Goal: Transaction & Acquisition: Purchase product/service

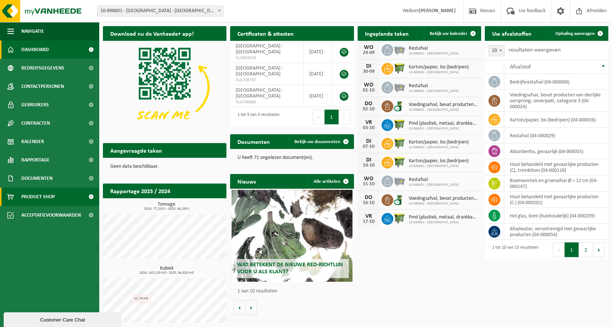
click at [29, 197] on span "Product Shop" at bounding box center [37, 196] width 33 height 18
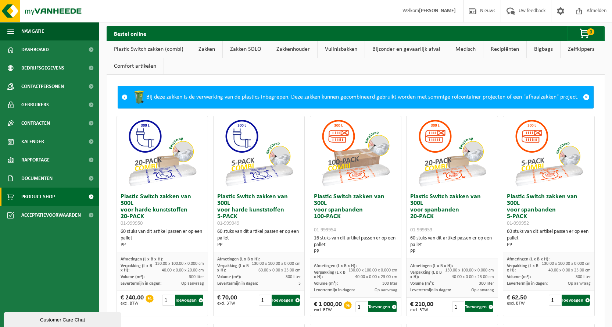
click at [212, 48] on link "Zakken" at bounding box center [206, 49] width 31 height 17
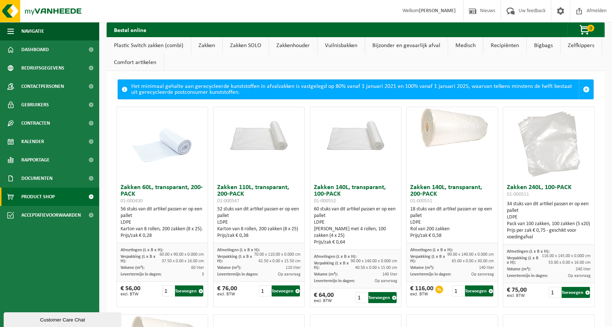
scroll to position [669, 0]
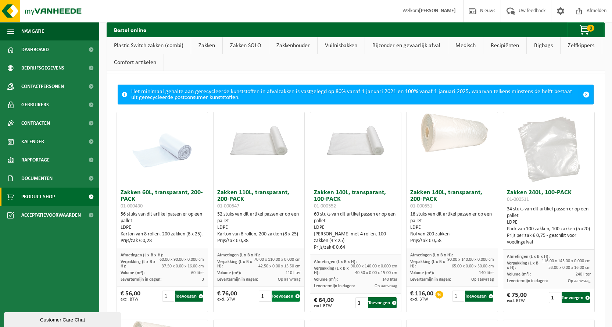
click at [292, 297] on button "Toevoegen" at bounding box center [286, 295] width 28 height 11
click at [279, 295] on button "Toevoegen" at bounding box center [286, 295] width 28 height 11
click at [277, 294] on button "Toevoegen" at bounding box center [286, 295] width 28 height 11
click at [263, 296] on input "1" at bounding box center [265, 295] width 12 height 11
click at [287, 295] on button "Toevoegen" at bounding box center [286, 295] width 28 height 11
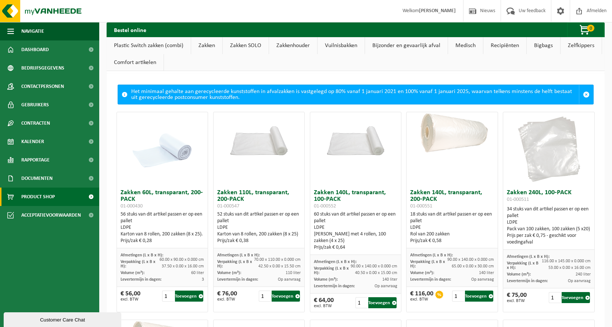
click at [280, 250] on div "Afmetingen (L x B x H): 70.00 x 110.00 x 0.000 cm Verpakking (L x B x H): 42.50…" at bounding box center [259, 267] width 91 height 39
click at [583, 95] on span at bounding box center [586, 94] width 7 height 7
click at [583, 94] on span at bounding box center [586, 94] width 7 height 7
click at [286, 297] on button "Toevoegen" at bounding box center [286, 295] width 28 height 11
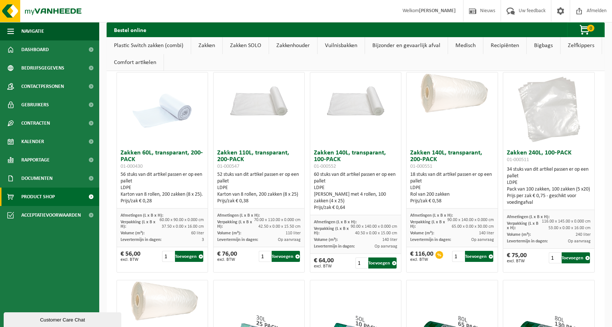
scroll to position [743, 0]
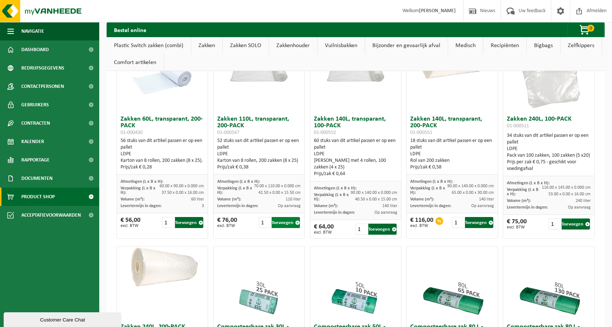
click at [290, 224] on button "Toevoegen" at bounding box center [286, 222] width 28 height 11
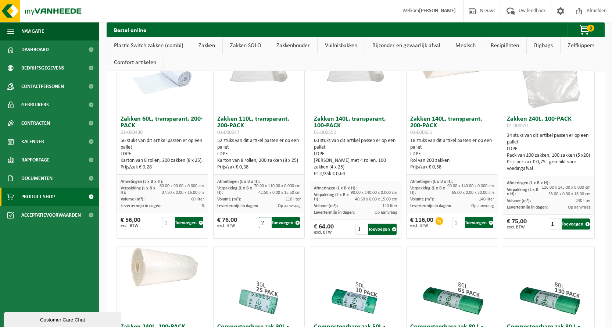
click at [265, 220] on input "2" at bounding box center [265, 222] width 12 height 11
click at [265, 220] on input "3" at bounding box center [265, 222] width 12 height 11
click at [276, 222] on button "Toevoegen" at bounding box center [286, 222] width 28 height 11
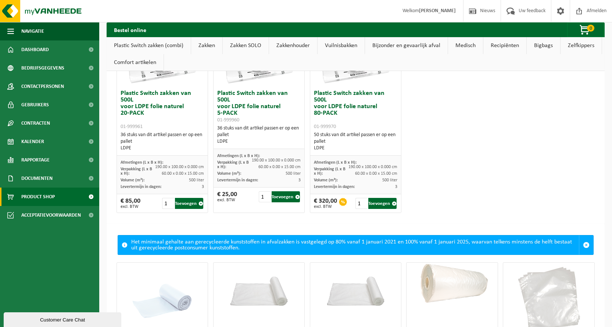
scroll to position [522, 0]
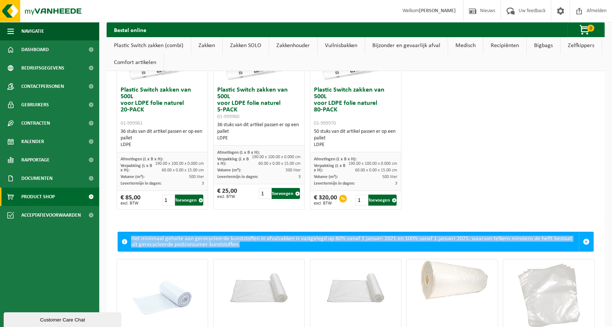
drag, startPoint x: 132, startPoint y: 237, endPoint x: 251, endPoint y: 247, distance: 119.6
click at [251, 247] on div "Het minimaal gehalte aan gerecycleerde kunststoffen in afvalzakken is vastgeleg…" at bounding box center [355, 241] width 448 height 19
copy div "Het minimaal gehalte aan gerecycleerde kunststoffen in afvalzakken is vastgeleg…"
click at [275, 244] on div "Het minimaal gehalte aan gerecycleerde kunststoffen in afvalzakken is vastgeleg…" at bounding box center [355, 241] width 448 height 19
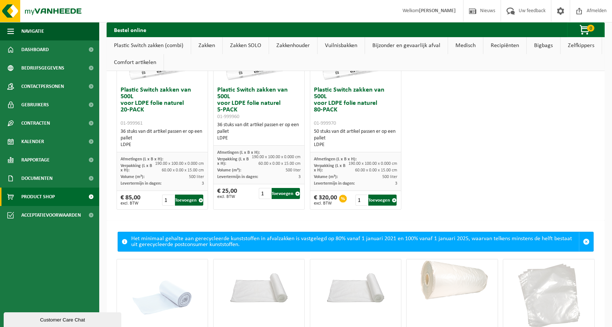
click at [583, 239] on span at bounding box center [586, 241] width 7 height 7
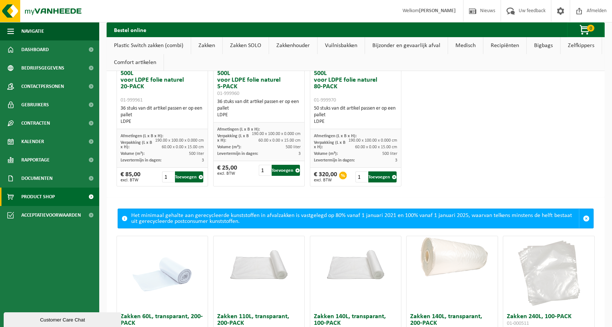
scroll to position [669, 0]
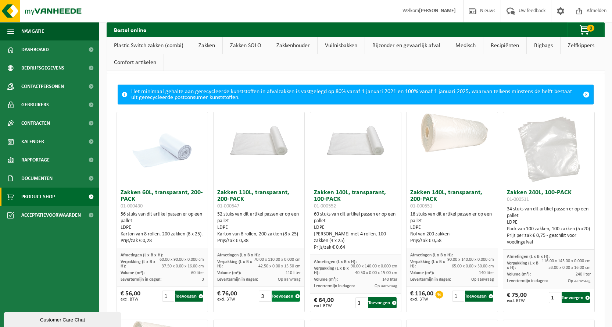
click at [286, 299] on button "Toevoegen" at bounding box center [286, 295] width 28 height 11
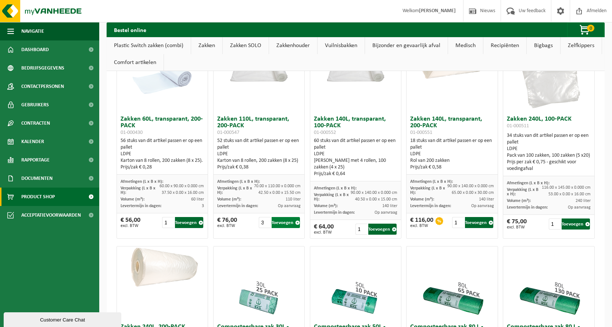
click at [284, 220] on button "Toevoegen" at bounding box center [286, 222] width 28 height 11
click at [264, 221] on input "4" at bounding box center [265, 222] width 12 height 11
type input "5"
click at [264, 221] on input "5" at bounding box center [265, 222] width 12 height 11
click at [281, 224] on button "Toevoegen" at bounding box center [286, 222] width 28 height 11
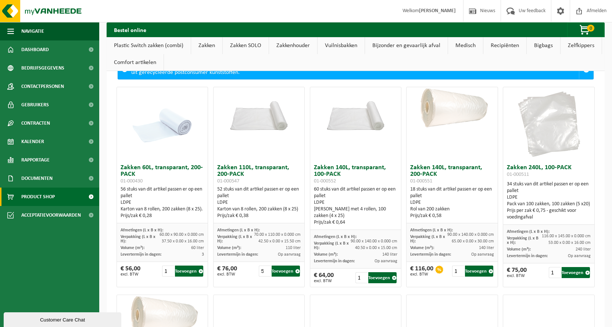
scroll to position [662, 0]
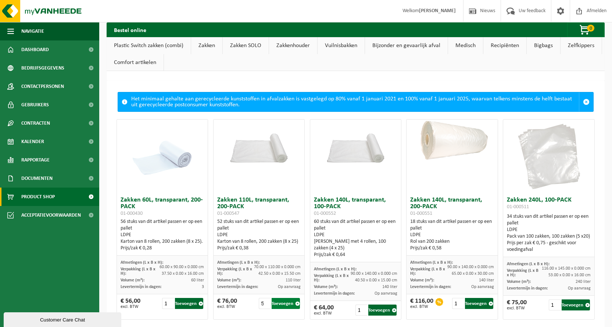
click at [284, 301] on button "Toevoegen" at bounding box center [286, 303] width 28 height 11
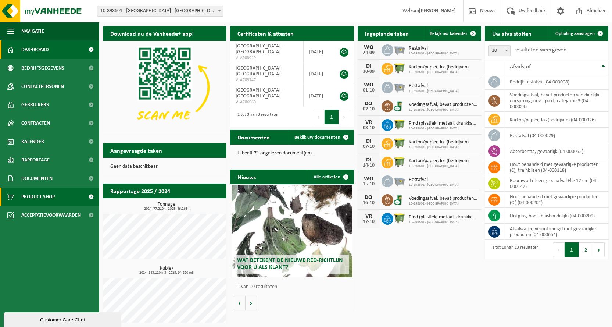
click at [45, 196] on span "Product Shop" at bounding box center [37, 196] width 33 height 18
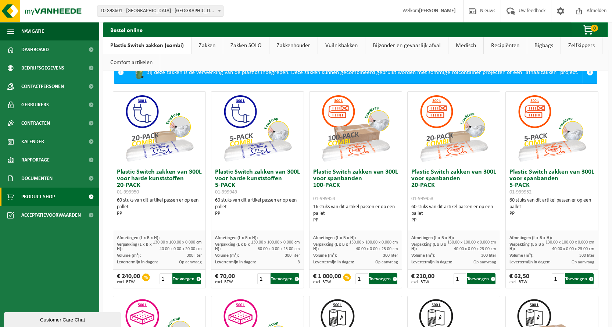
scroll to position [9, 0]
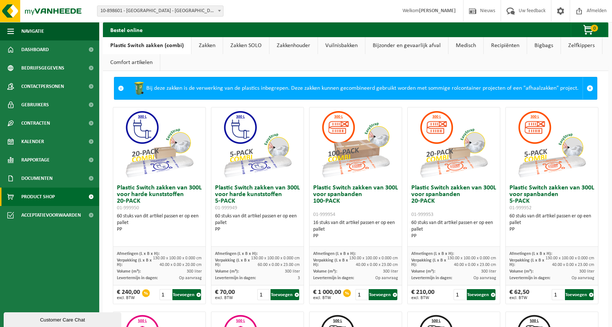
click at [209, 48] on link "Zakken" at bounding box center [207, 45] width 31 height 17
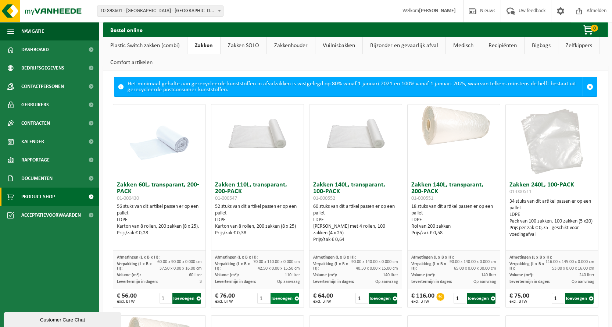
click at [286, 298] on button "Toevoegen" at bounding box center [285, 298] width 29 height 11
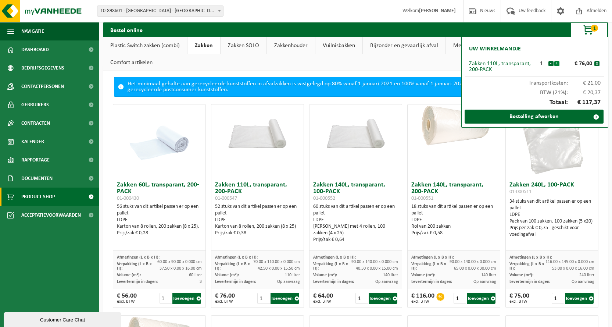
click at [556, 64] on button "+" at bounding box center [556, 63] width 5 height 5
click at [267, 270] on span "42.50 x 0.00 x 15.50 cm" at bounding box center [279, 268] width 42 height 4
